Goal: Use online tool/utility: Utilize a website feature to perform a specific function

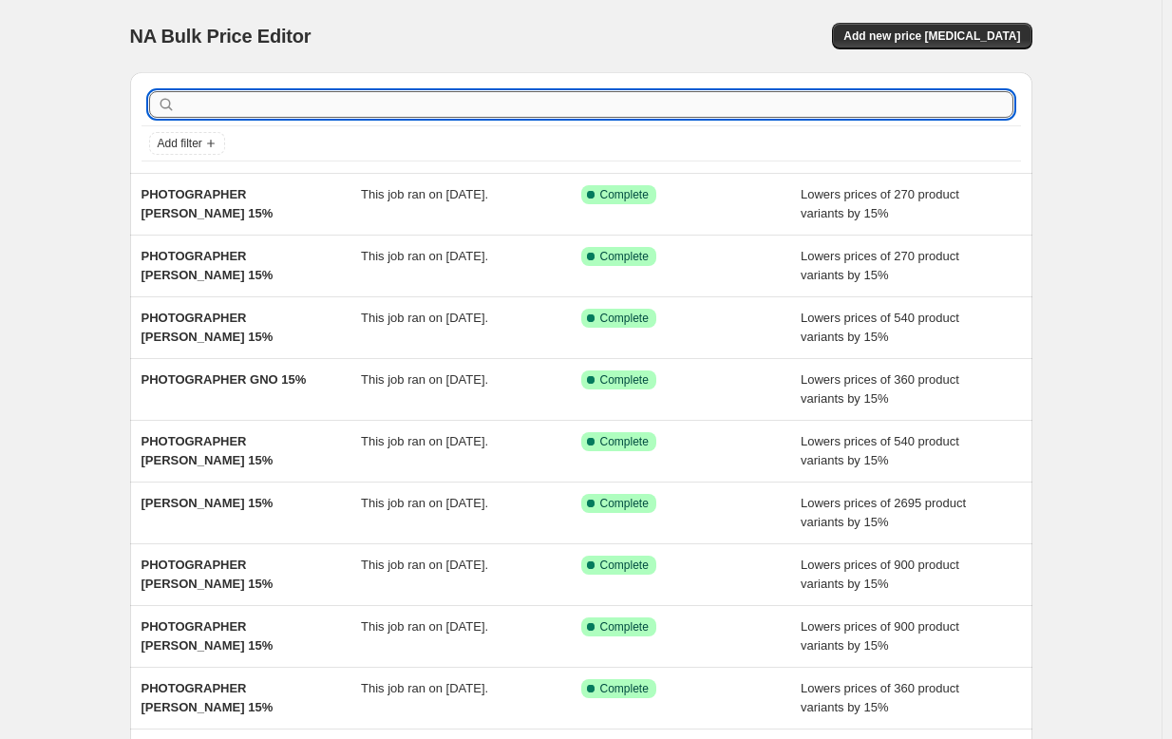
click at [317, 110] on input "text" at bounding box center [596, 104] width 834 height 27
type input "PHOTOGRAPHER"
click at [317, 109] on input "PHOTOGRAPHER" at bounding box center [579, 104] width 800 height 27
paste input "[PERSON_NAME]"
type input "PHOTOGRAPHER [PERSON_NAME]"
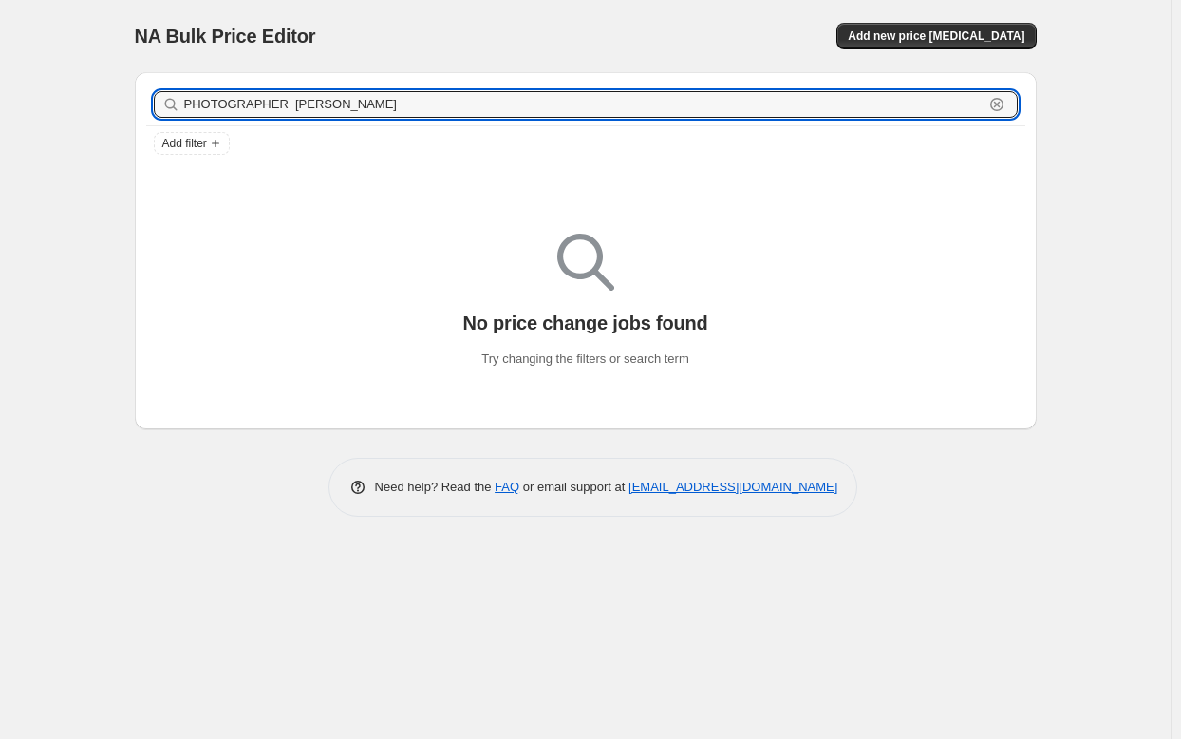
drag, startPoint x: 389, startPoint y: 108, endPoint x: 156, endPoint y: 111, distance: 233.6
click at [156, 111] on div "PHOTOGRAPHER [PERSON_NAME] Clear" at bounding box center [586, 104] width 864 height 27
click at [980, 36] on span "Add new price [MEDICAL_DATA]" at bounding box center [936, 35] width 177 height 15
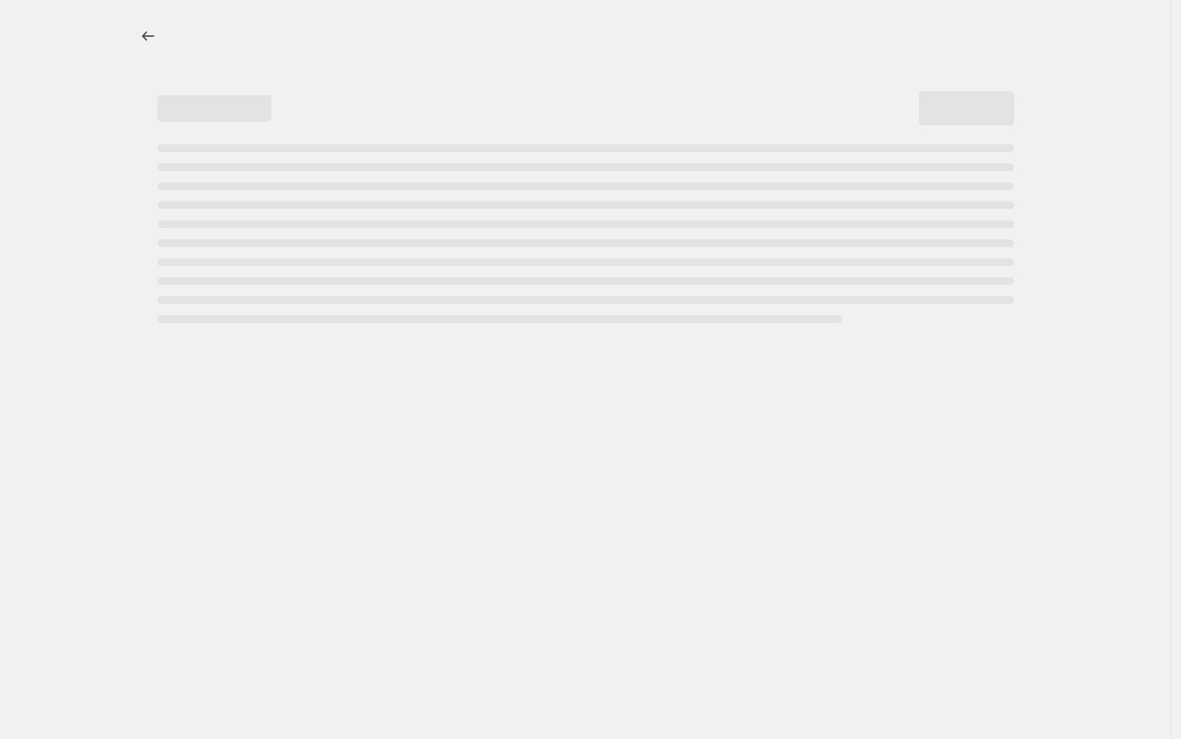
select select "percentage"
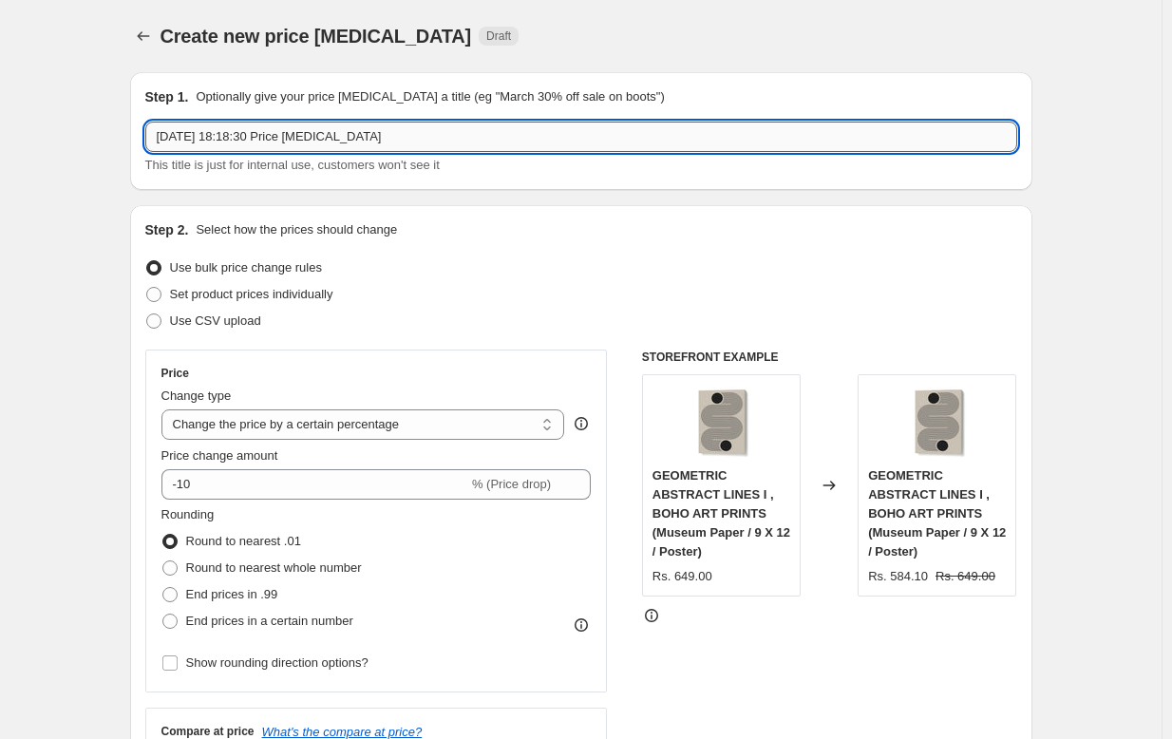
drag, startPoint x: 436, startPoint y: 140, endPoint x: 182, endPoint y: 123, distance: 254.1
click at [182, 123] on input "[DATE] 18:18:30 Price [MEDICAL_DATA]" at bounding box center [581, 137] width 872 height 30
paste input "PHOTOGRAPHER [PERSON_NAME]"
drag, startPoint x: 271, startPoint y: 135, endPoint x: 271, endPoint y: 152, distance: 17.1
click at [272, 135] on input "PHOTOGRAPHER [PERSON_NAME]" at bounding box center [581, 137] width 872 height 30
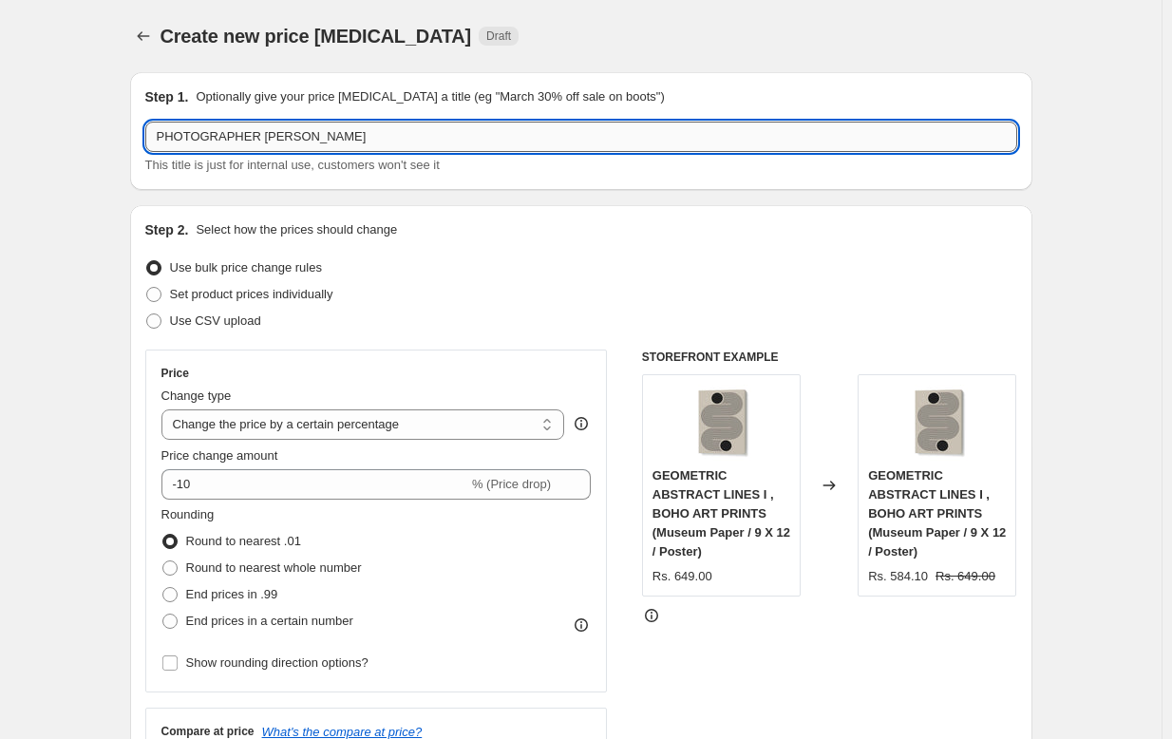
click at [377, 127] on input "PHOTOGRAPHER [PERSON_NAME]" at bounding box center [581, 137] width 872 height 30
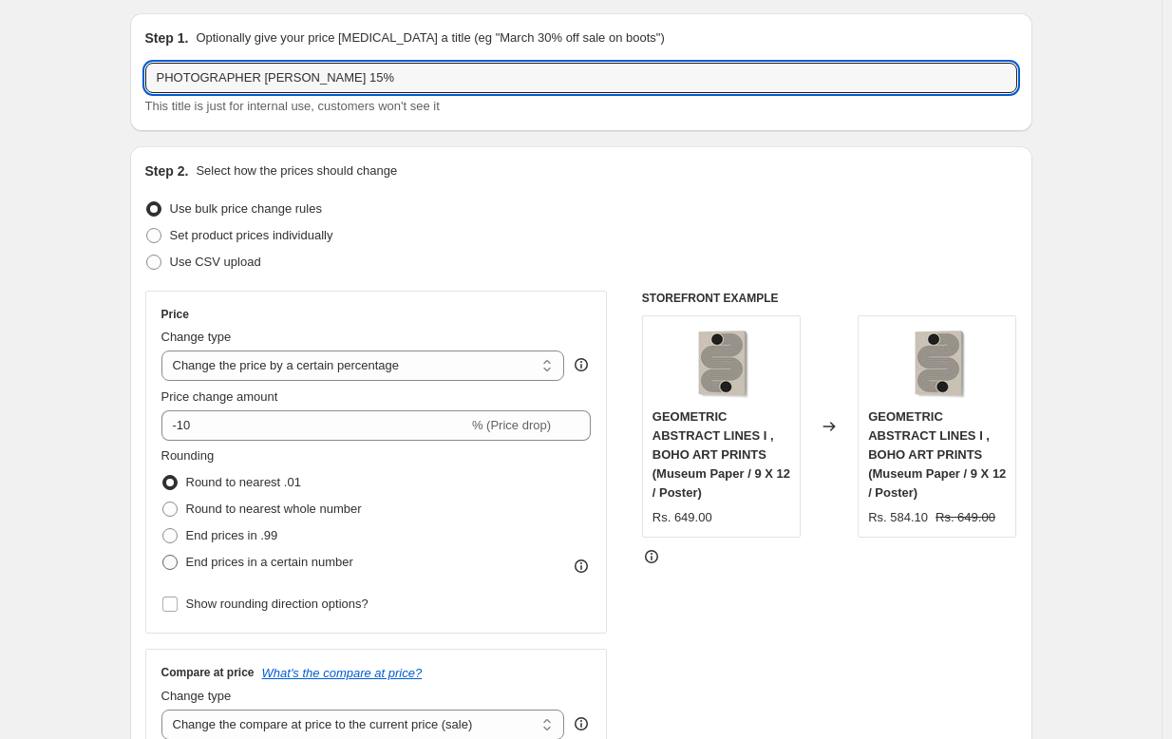
scroll to position [161, 0]
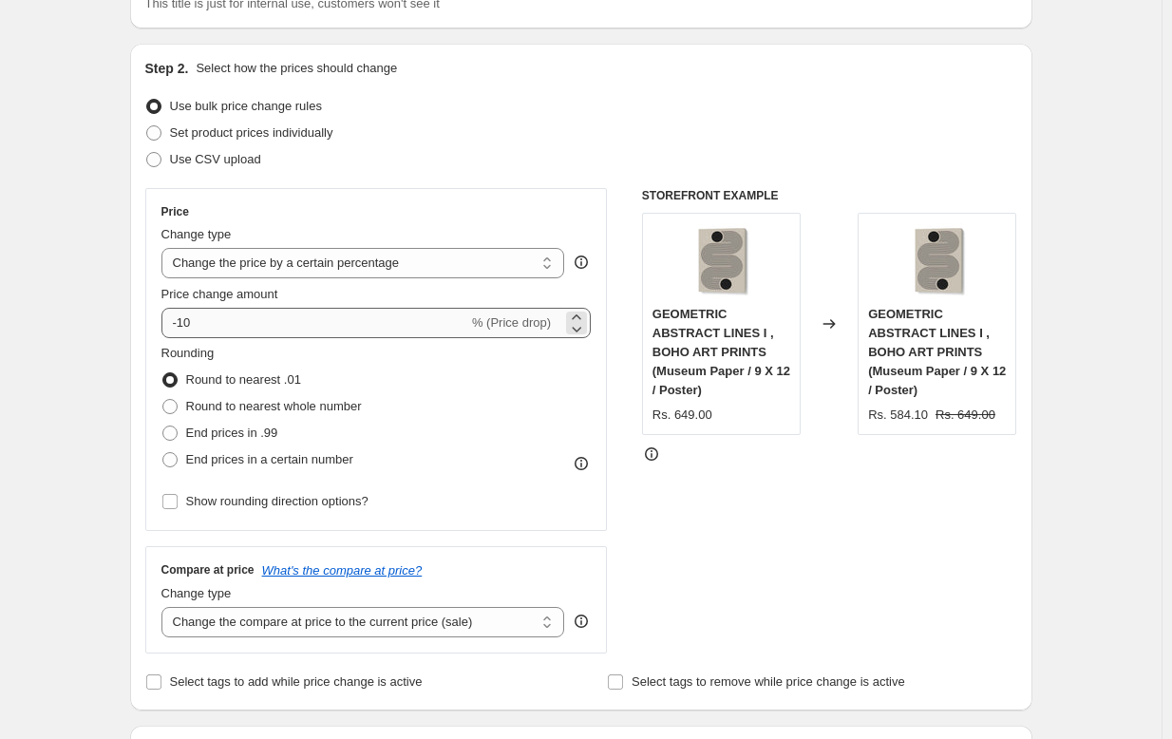
type input "PHOTOGRAPHER [PERSON_NAME] 15%"
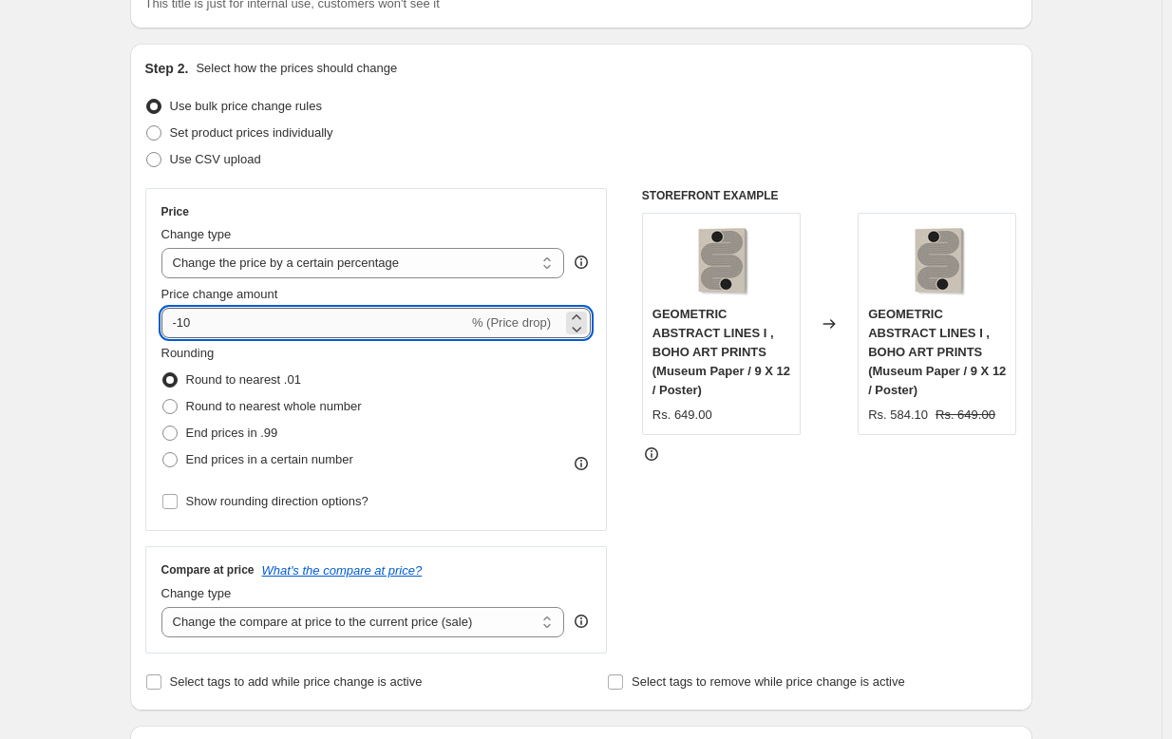
click at [311, 318] on input "-10" at bounding box center [314, 323] width 307 height 30
type input "-15"
drag, startPoint x: 99, startPoint y: 400, endPoint x: 88, endPoint y: 399, distance: 10.5
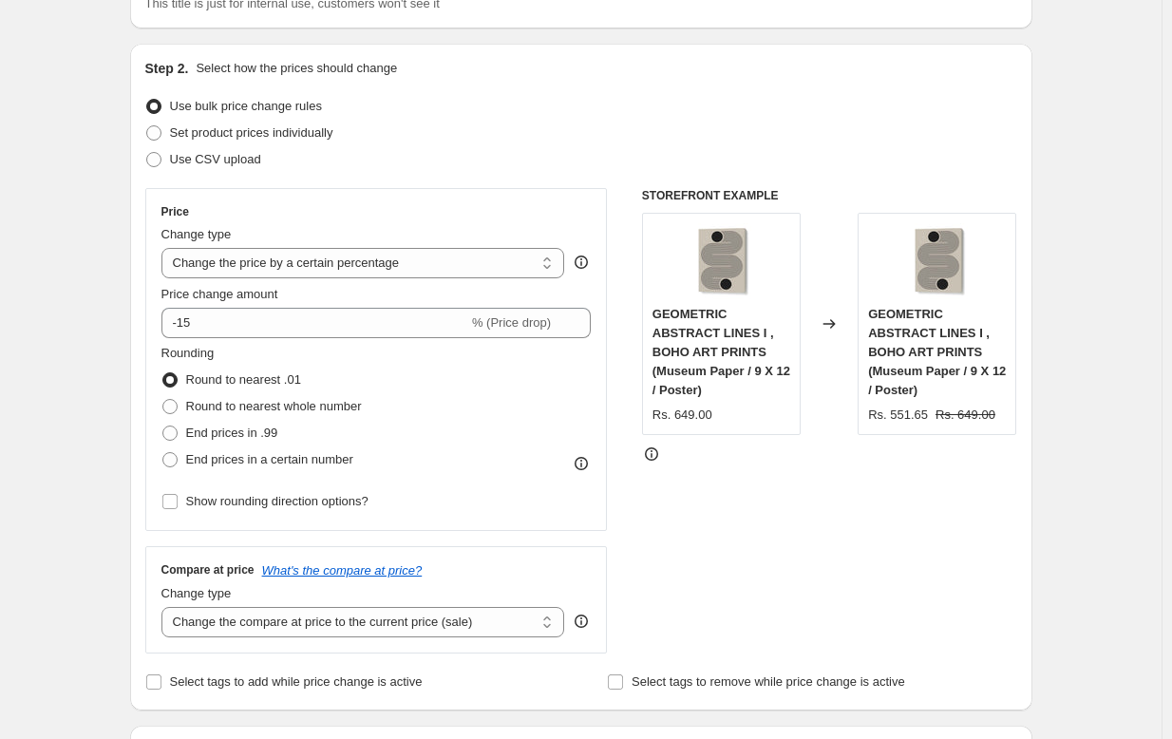
scroll to position [691, 0]
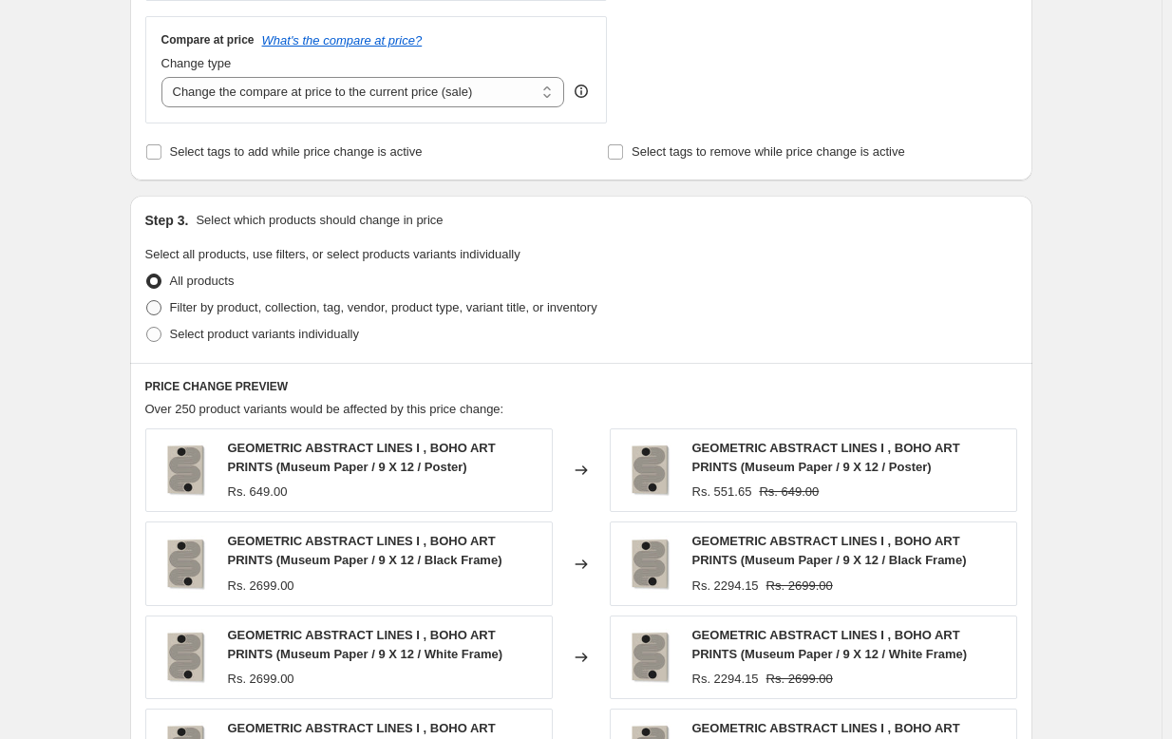
click at [251, 305] on span "Filter by product, collection, tag, vendor, product type, variant title, or inv…" at bounding box center [383, 307] width 427 height 14
click at [147, 301] on input "Filter by product, collection, tag, vendor, product type, variant title, or inv…" at bounding box center [146, 300] width 1 height 1
radio input "true"
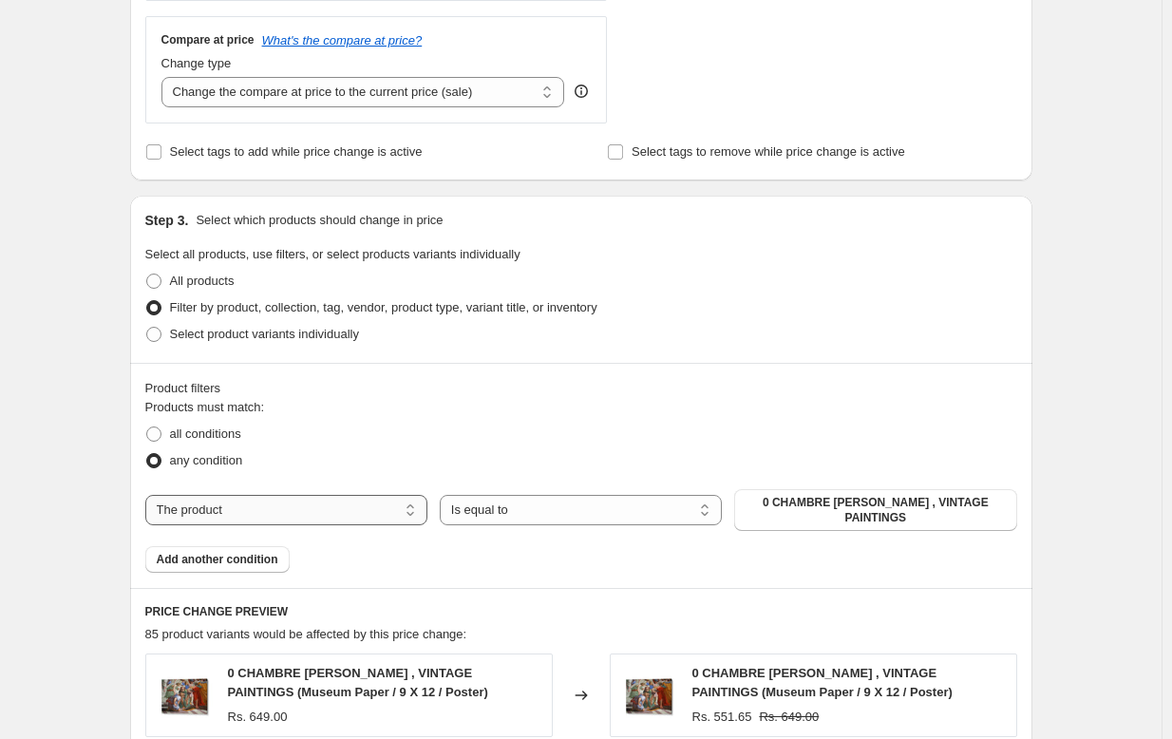
click at [244, 517] on select "The product The product's collection The product's tag The product's vendor The…" at bounding box center [286, 510] width 282 height 30
select select "collection"
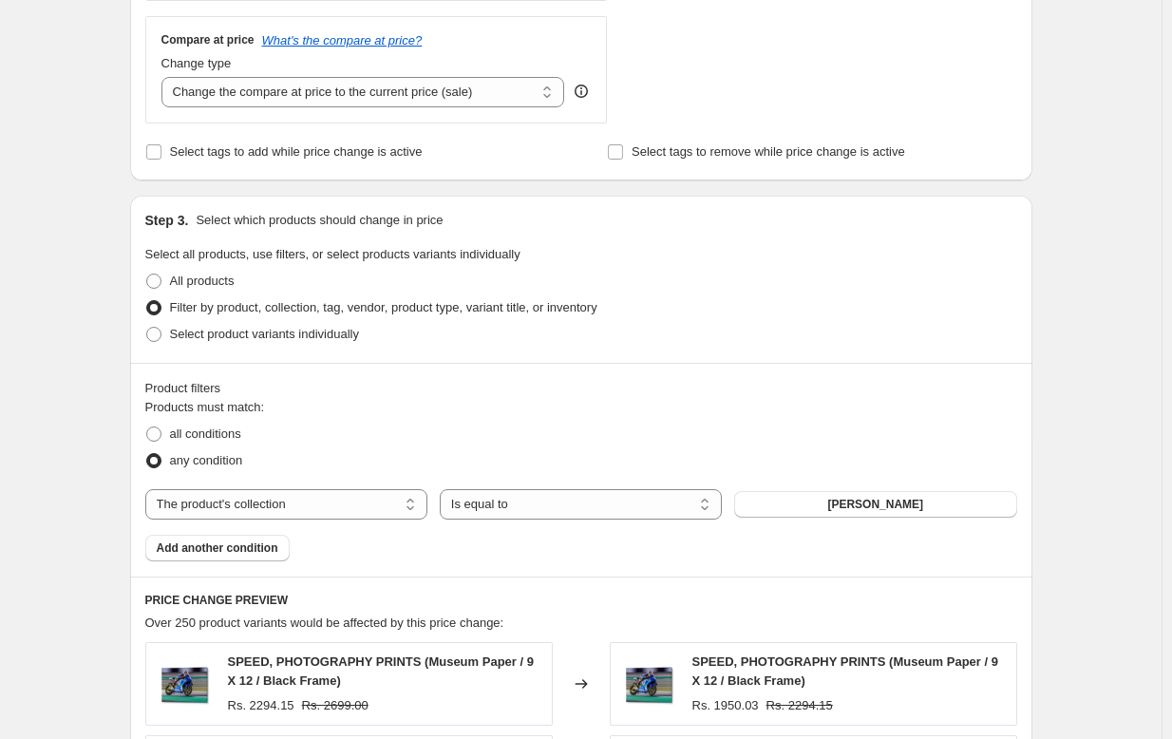
click at [839, 502] on span "[PERSON_NAME]" at bounding box center [875, 504] width 96 height 15
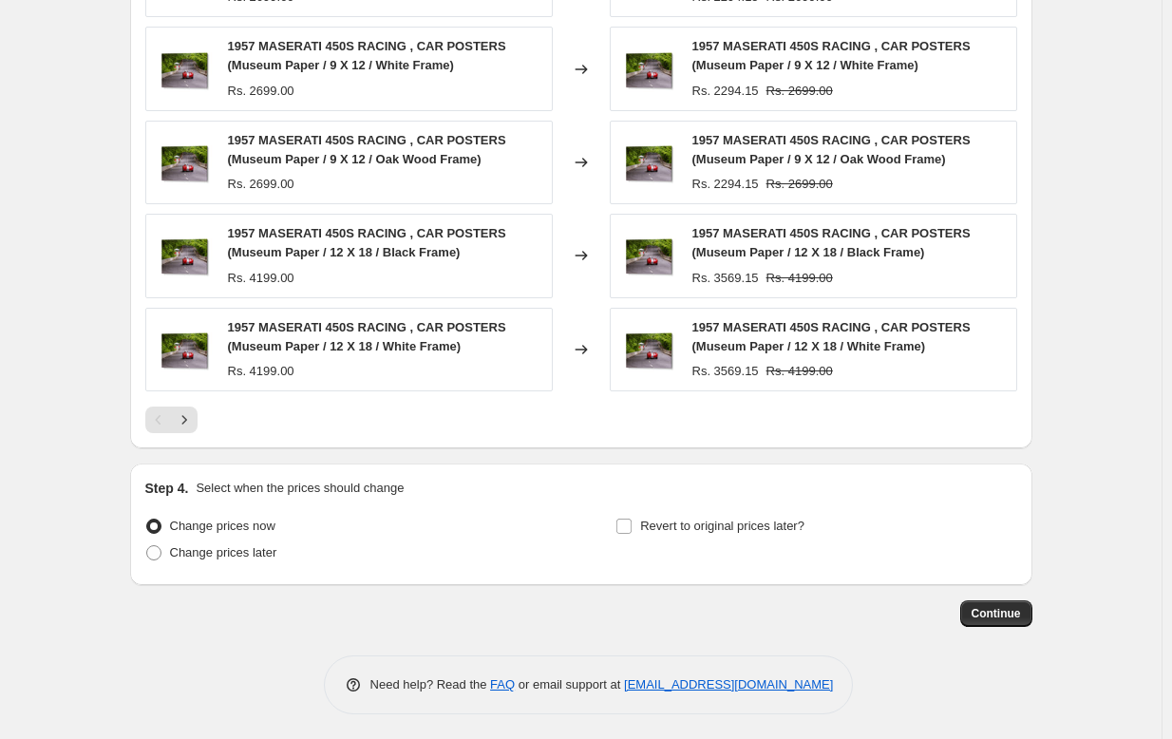
scroll to position [1401, 0]
click at [993, 613] on span "Continue" at bounding box center [996, 612] width 49 height 15
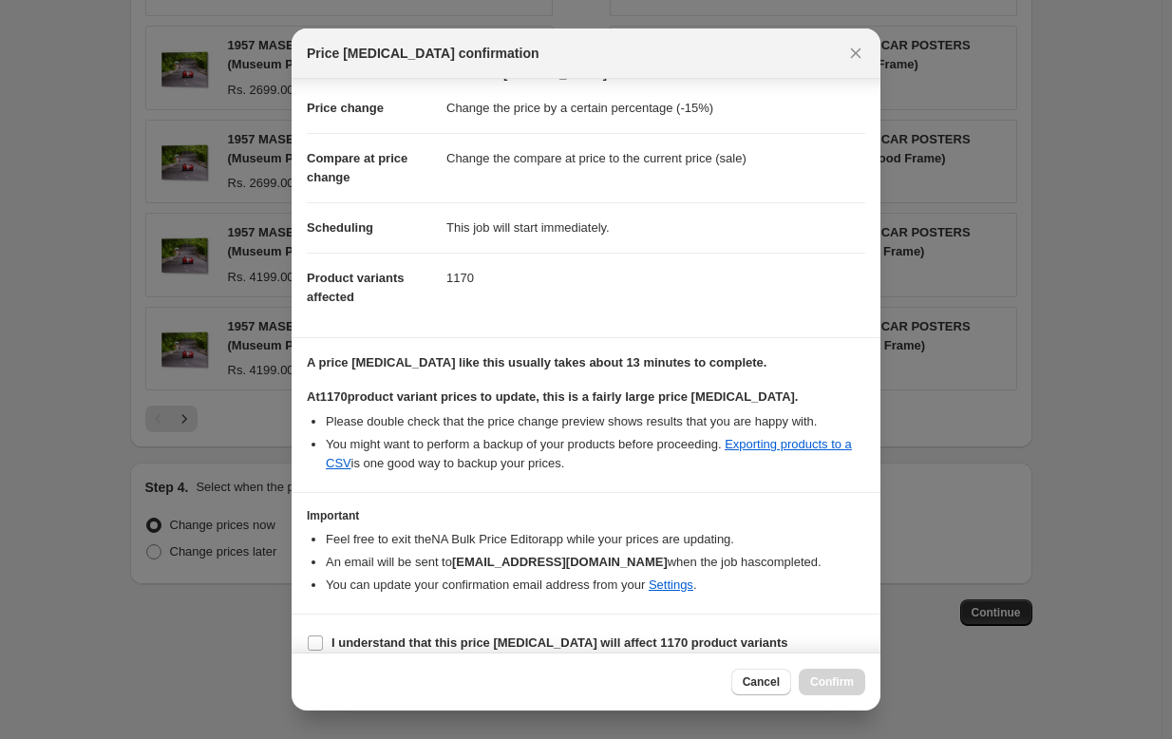
scroll to position [66, 0]
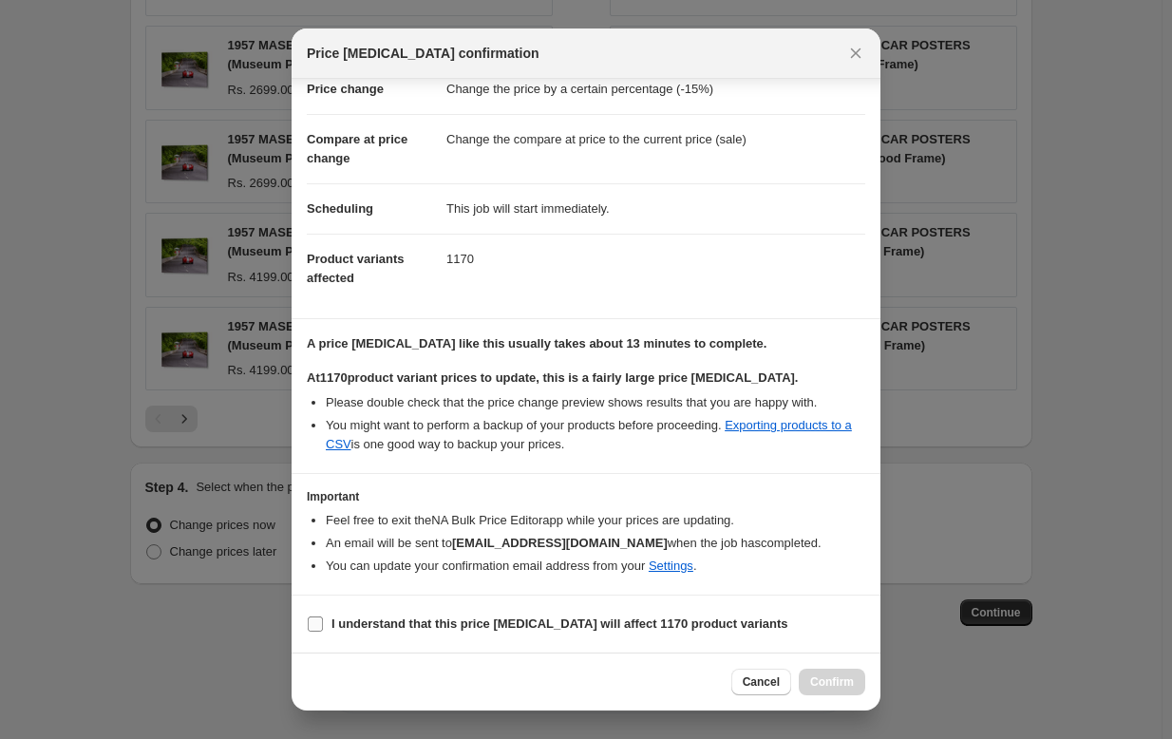
click at [617, 627] on b "I understand that this price [MEDICAL_DATA] will affect 1170 product variants" at bounding box center [559, 623] width 457 height 14
click at [323, 627] on input "I understand that this price [MEDICAL_DATA] will affect 1170 product variants" at bounding box center [315, 623] width 15 height 15
checkbox input "true"
click at [842, 685] on span "Confirm" at bounding box center [832, 681] width 44 height 15
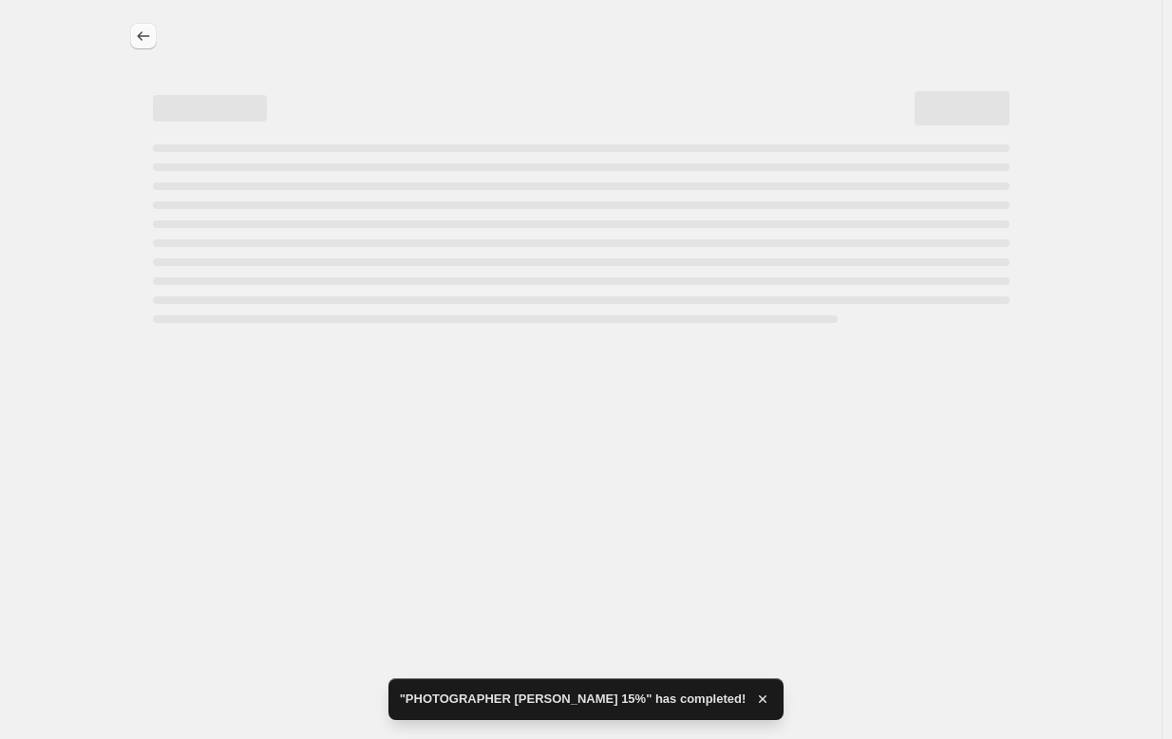
select select "percentage"
select select "collection"
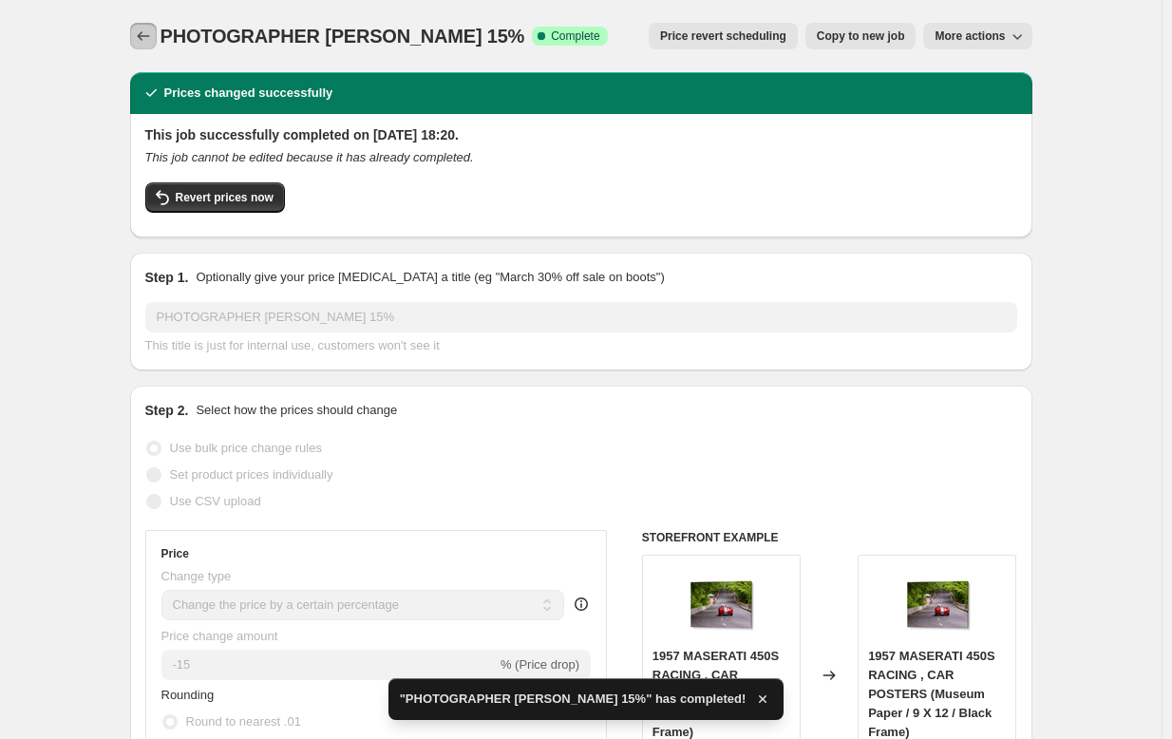
click at [147, 30] on icon "Price change jobs" at bounding box center [143, 36] width 19 height 19
